Goal: Task Accomplishment & Management: Manage account settings

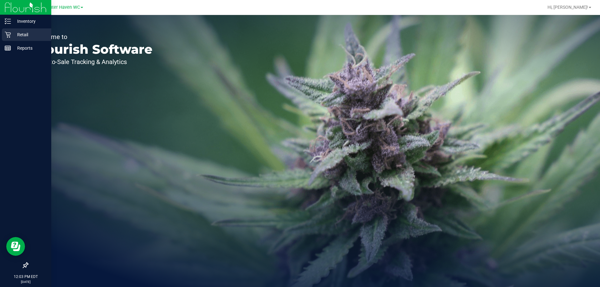
click at [23, 33] on p "Retail" at bounding box center [30, 35] width 38 height 8
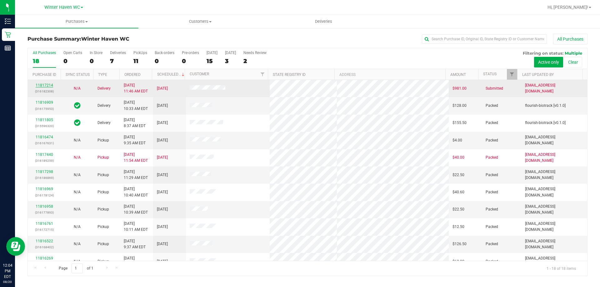
click at [46, 87] on link "11817214" at bounding box center [45, 85] width 18 height 4
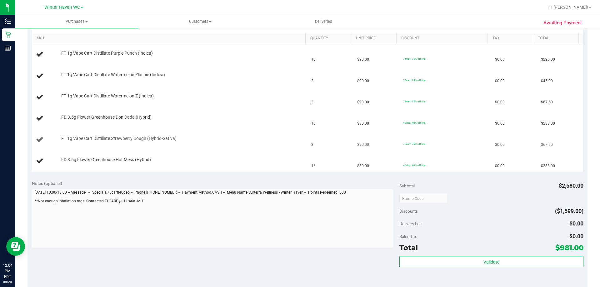
scroll to position [125, 0]
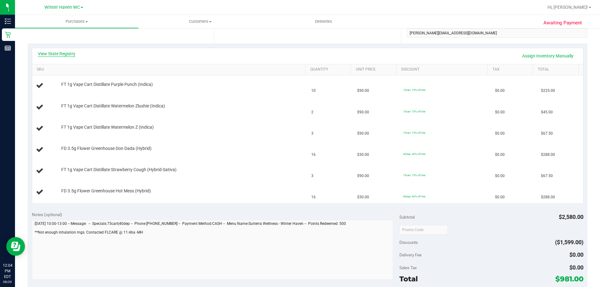
click at [57, 55] on link "View State Registry" at bounding box center [57, 54] width 38 height 6
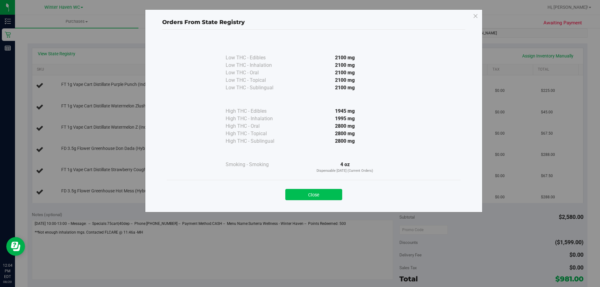
click at [336, 195] on button "Close" at bounding box center [313, 194] width 57 height 11
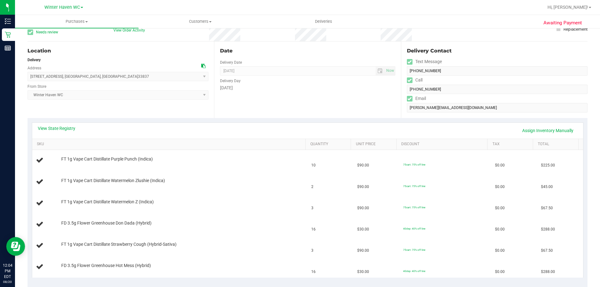
scroll to position [0, 0]
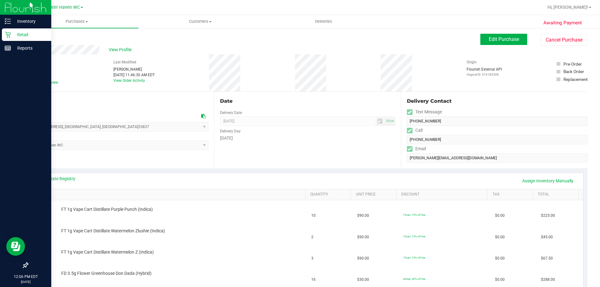
click at [21, 36] on p "Retail" at bounding box center [30, 35] width 38 height 8
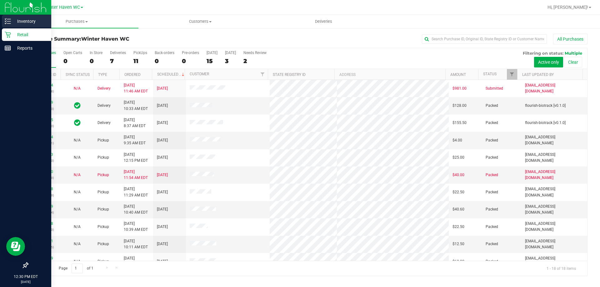
click at [32, 20] on p "Inventory" at bounding box center [30, 22] width 38 height 8
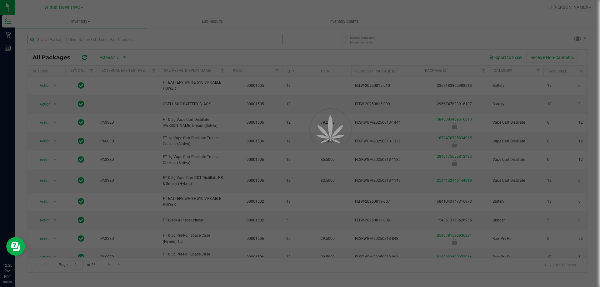
click at [60, 41] on div at bounding box center [300, 143] width 600 height 287
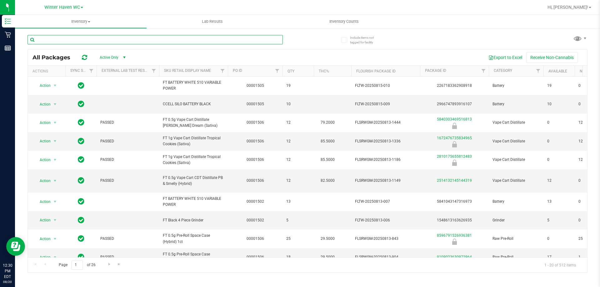
click at [51, 41] on input "text" at bounding box center [155, 39] width 255 height 9
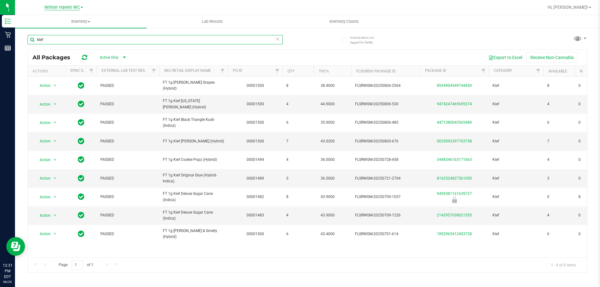
type input "kief"
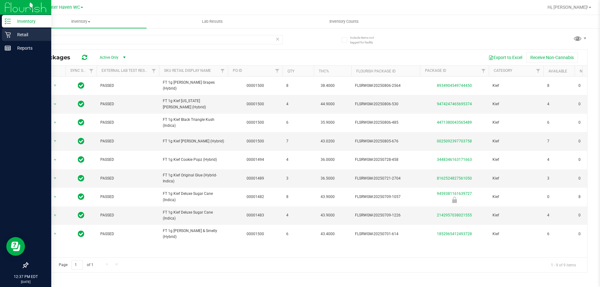
click at [22, 35] on p "Retail" at bounding box center [30, 35] width 38 height 8
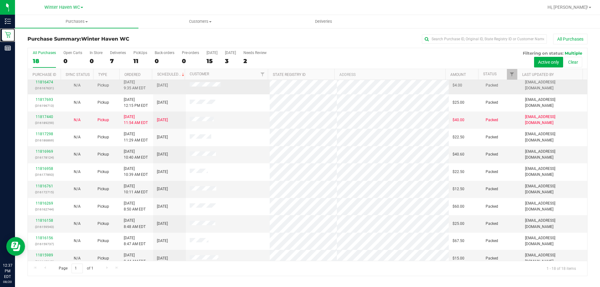
scroll to position [130, 0]
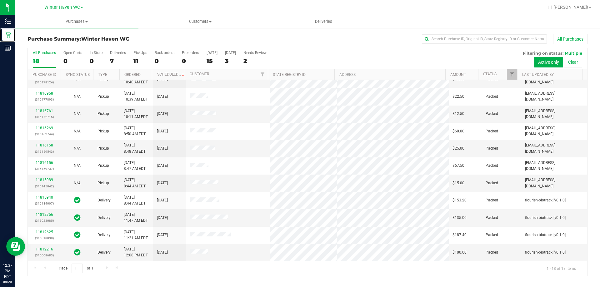
click at [517, 72] on div at bounding box center [517, 74] width 3 height 11
click at [511, 73] on span "Filter" at bounding box center [511, 74] width 5 height 5
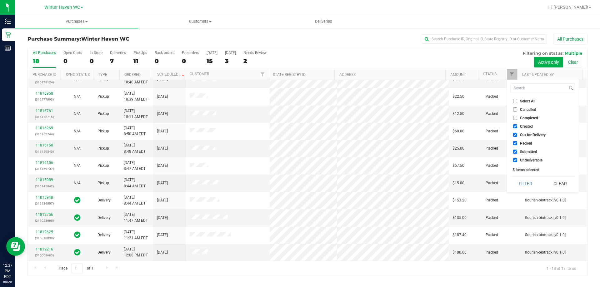
click at [516, 102] on input "Select All" at bounding box center [515, 101] width 4 height 4
checkbox input "true"
click at [516, 102] on input "Select All" at bounding box center [515, 101] width 4 height 4
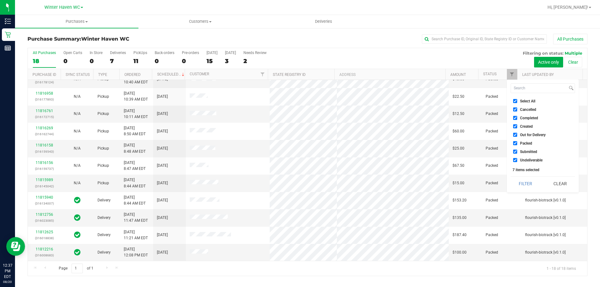
checkbox input "false"
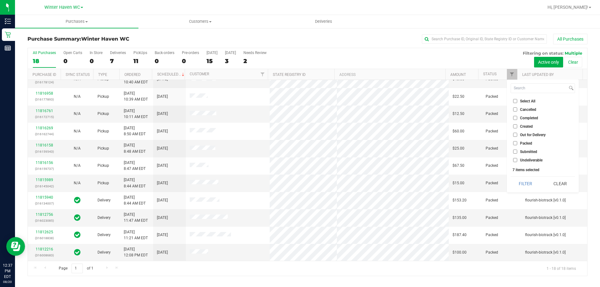
checkbox input "false"
click at [513, 152] on input "Submitted" at bounding box center [515, 152] width 4 height 4
checkbox input "true"
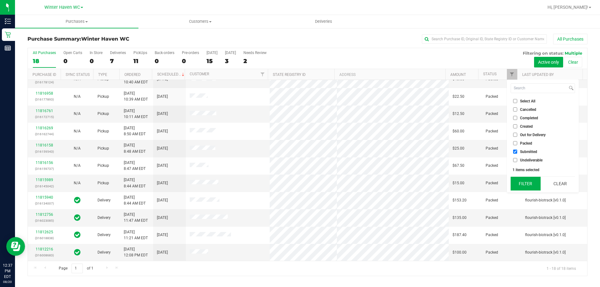
click at [524, 189] on button "Filter" at bounding box center [526, 184] width 30 height 14
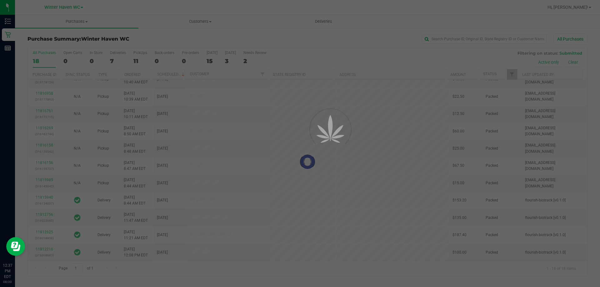
scroll to position [0, 0]
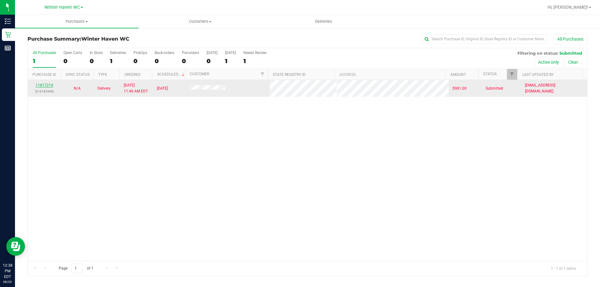
click at [41, 84] on link "11817214" at bounding box center [45, 85] width 18 height 4
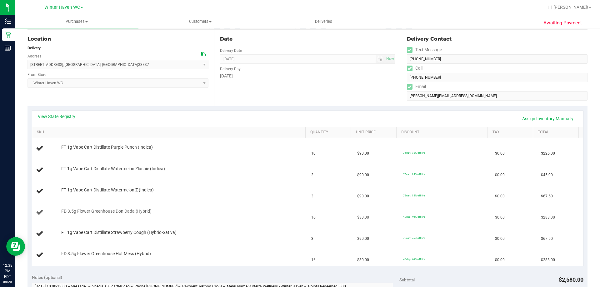
scroll to position [63, 0]
click at [55, 114] on link "View State Registry" at bounding box center [57, 116] width 38 height 6
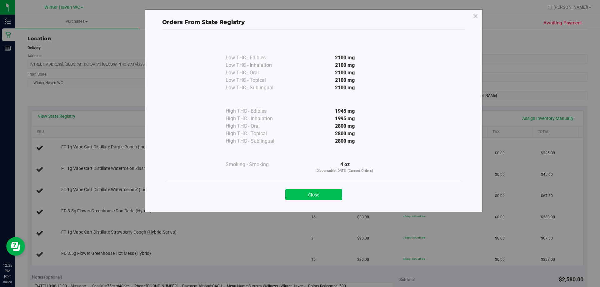
click at [316, 195] on button "Close" at bounding box center [313, 194] width 57 height 11
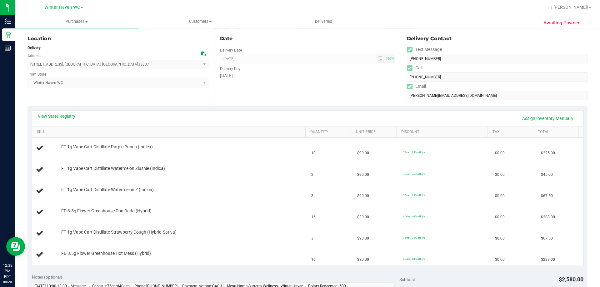
click at [63, 114] on link "View State Registry" at bounding box center [57, 116] width 38 height 6
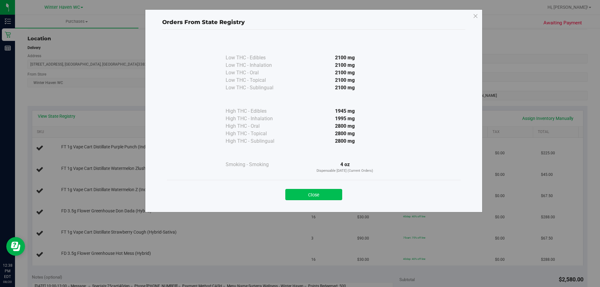
click at [324, 192] on button "Close" at bounding box center [313, 194] width 57 height 11
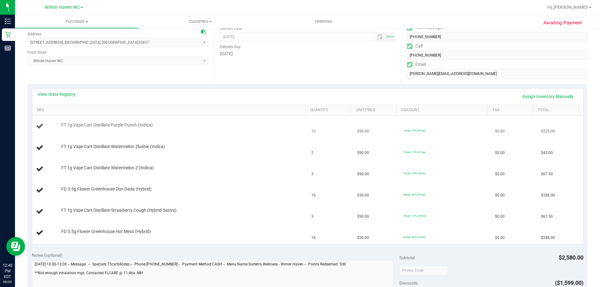
scroll to position [94, 0]
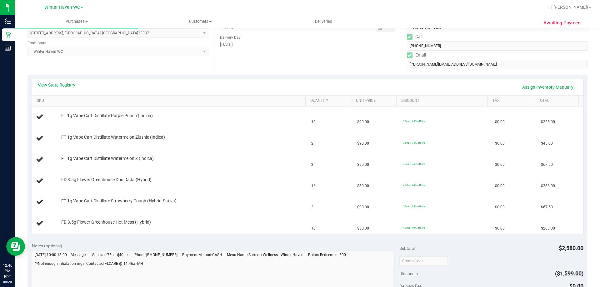
click at [66, 84] on link "View State Registry" at bounding box center [57, 85] width 38 height 6
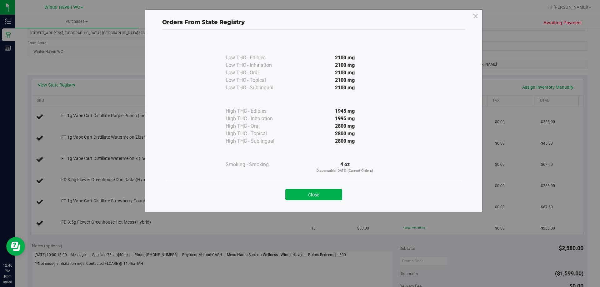
click at [475, 16] on icon at bounding box center [476, 16] width 6 height 10
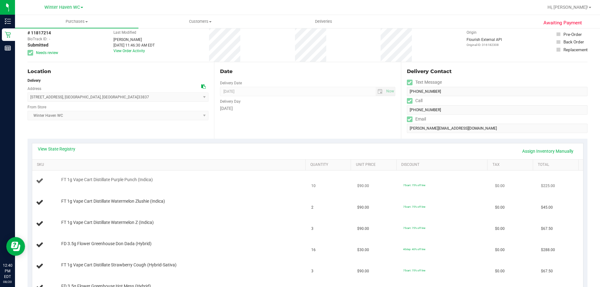
scroll to position [0, 0]
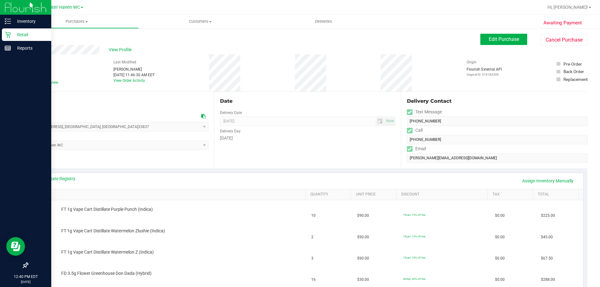
click at [28, 35] on p "Retail" at bounding box center [30, 35] width 38 height 8
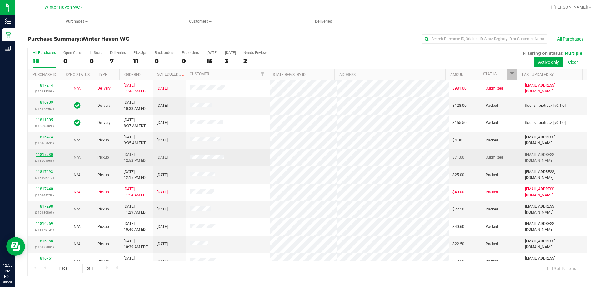
click at [42, 155] on link "11817980" at bounding box center [45, 155] width 18 height 4
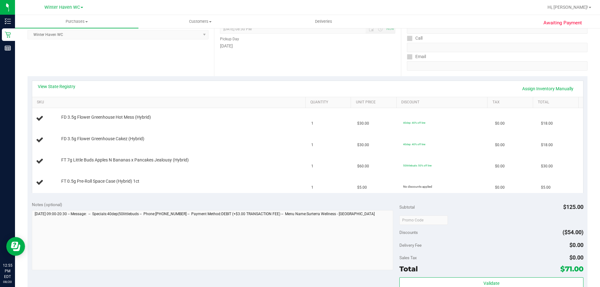
scroll to position [94, 0]
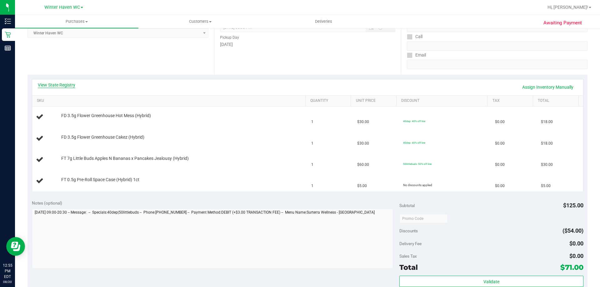
click at [63, 85] on link "View State Registry" at bounding box center [57, 85] width 38 height 6
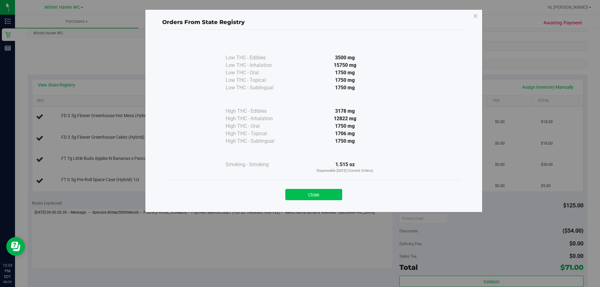
click at [329, 196] on button "Close" at bounding box center [313, 194] width 57 height 11
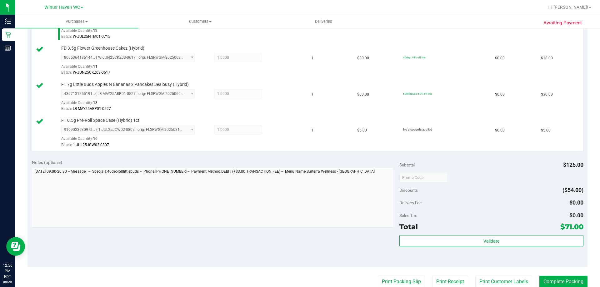
scroll to position [281, 0]
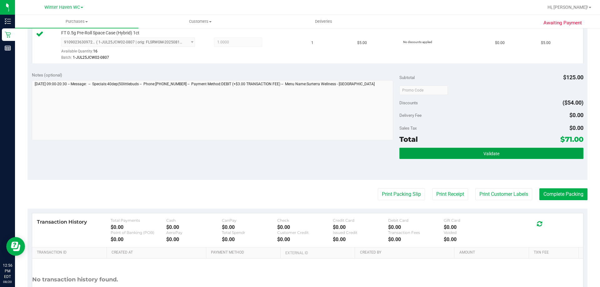
click at [523, 151] on button "Validate" at bounding box center [491, 153] width 184 height 11
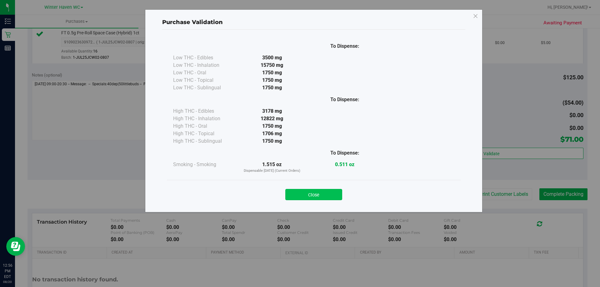
click at [320, 193] on button "Close" at bounding box center [313, 194] width 57 height 11
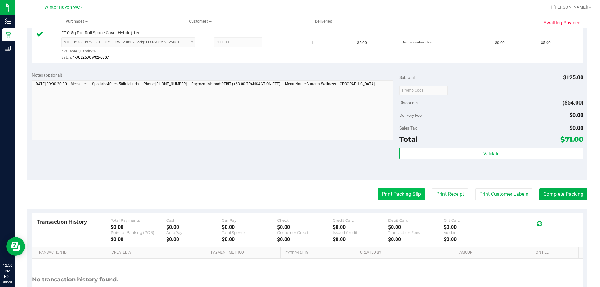
click at [398, 193] on button "Print Packing Slip" at bounding box center [401, 194] width 47 height 12
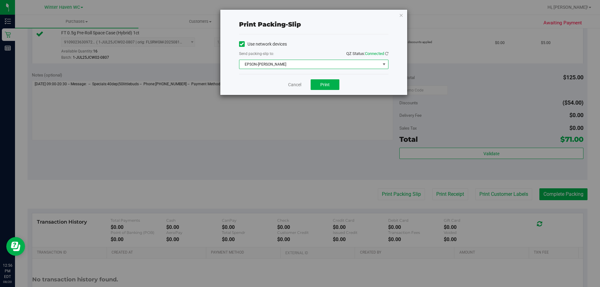
click at [296, 65] on span "EPSON-[PERSON_NAME]" at bounding box center [309, 64] width 141 height 9
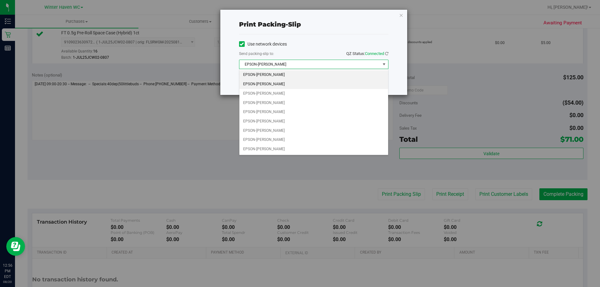
click at [269, 86] on li "EPSON-[PERSON_NAME]" at bounding box center [313, 84] width 149 height 9
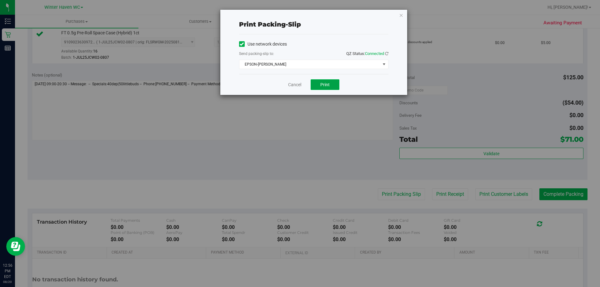
click at [331, 85] on button "Print" at bounding box center [325, 84] width 29 height 11
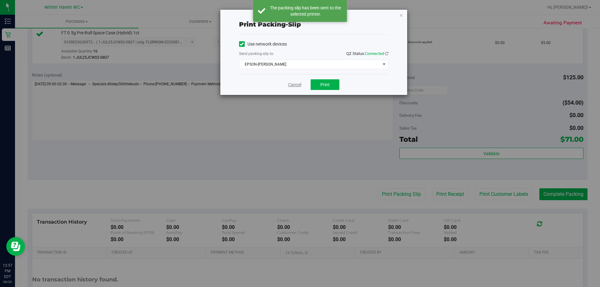
click at [297, 84] on link "Cancel" at bounding box center [294, 85] width 13 height 7
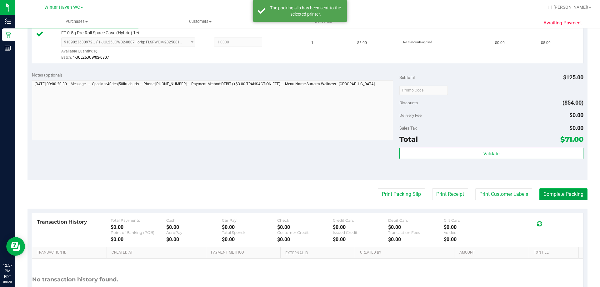
click at [564, 193] on button "Complete Packing" at bounding box center [563, 194] width 48 height 12
